Goal: Information Seeking & Learning: Learn about a topic

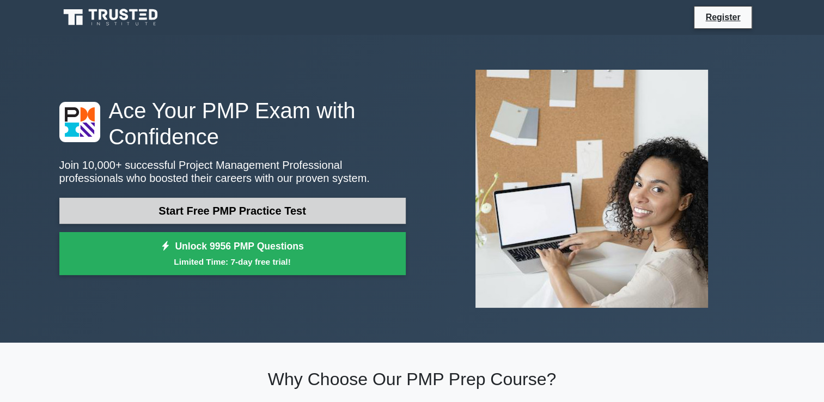
click at [304, 212] on link "Start Free PMP Practice Test" at bounding box center [232, 211] width 346 height 26
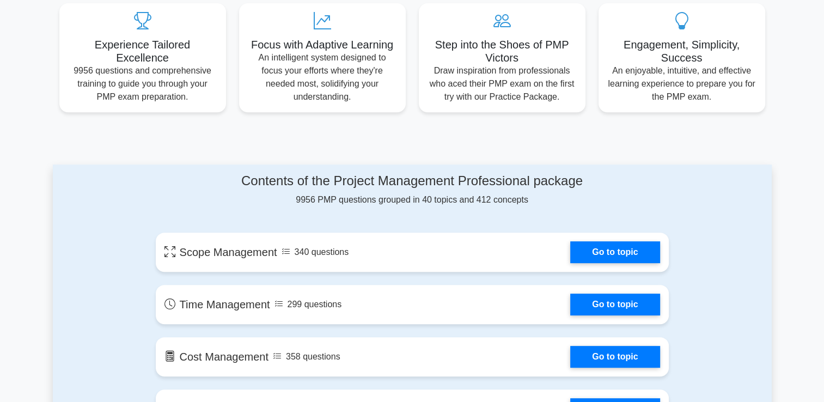
scroll to position [414, 0]
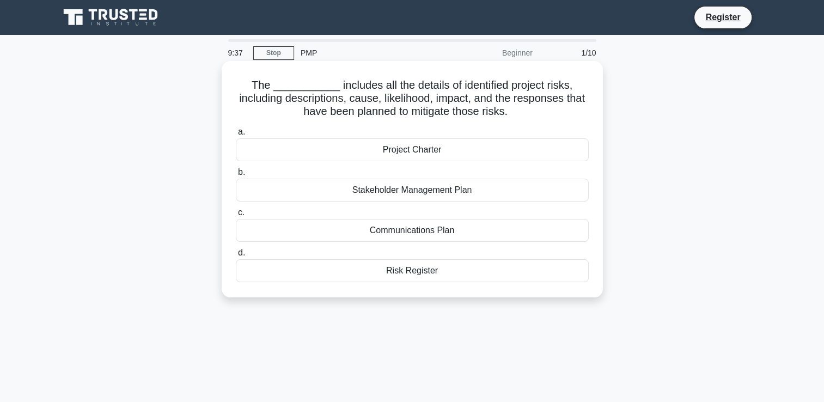
click at [366, 273] on div "Risk Register" at bounding box center [412, 270] width 353 height 23
click at [236, 256] on input "d. Risk Register" at bounding box center [236, 252] width 0 height 7
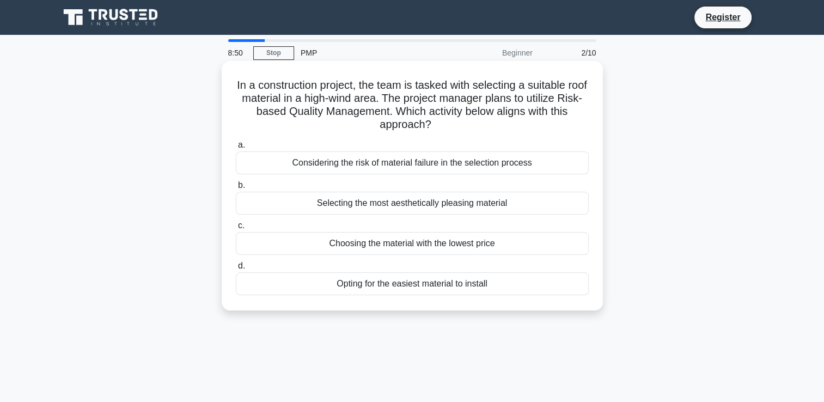
click at [348, 171] on div "Considering the risk of material failure in the selection process" at bounding box center [412, 162] width 353 height 23
click at [236, 149] on input "a. Considering the risk of material failure in the selection process" at bounding box center [236, 145] width 0 height 7
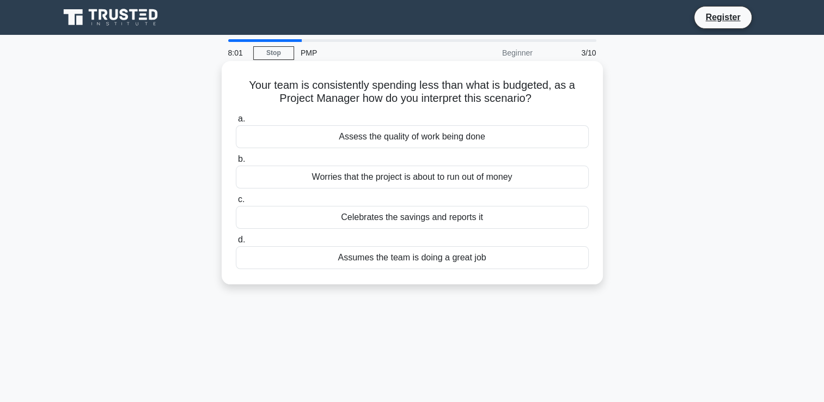
click at [302, 140] on div "Assess the quality of work being done" at bounding box center [412, 136] width 353 height 23
click at [236, 122] on input "a. Assess the quality of work being done" at bounding box center [236, 118] width 0 height 7
